Goal: Find specific page/section: Find specific page/section

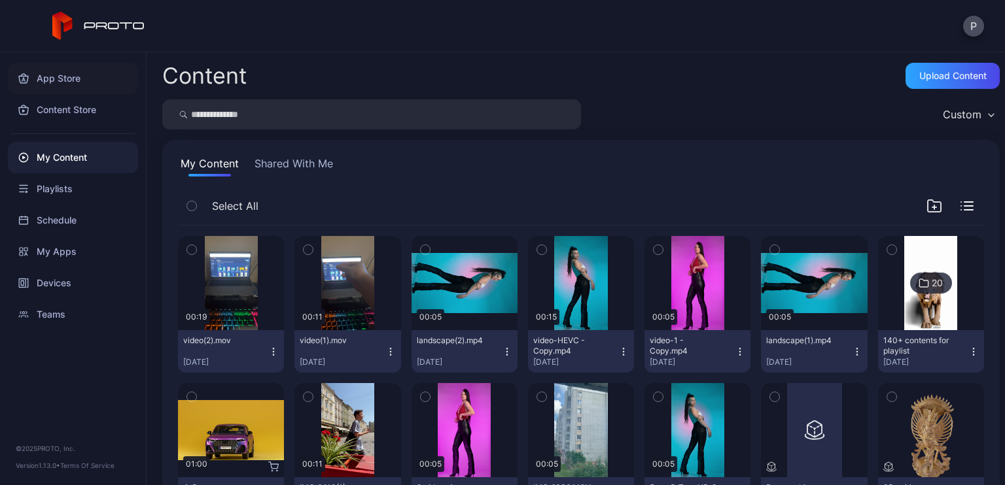
click at [80, 88] on div "App Store" at bounding box center [73, 78] width 130 height 31
